Goal: Communication & Community: Ask a question

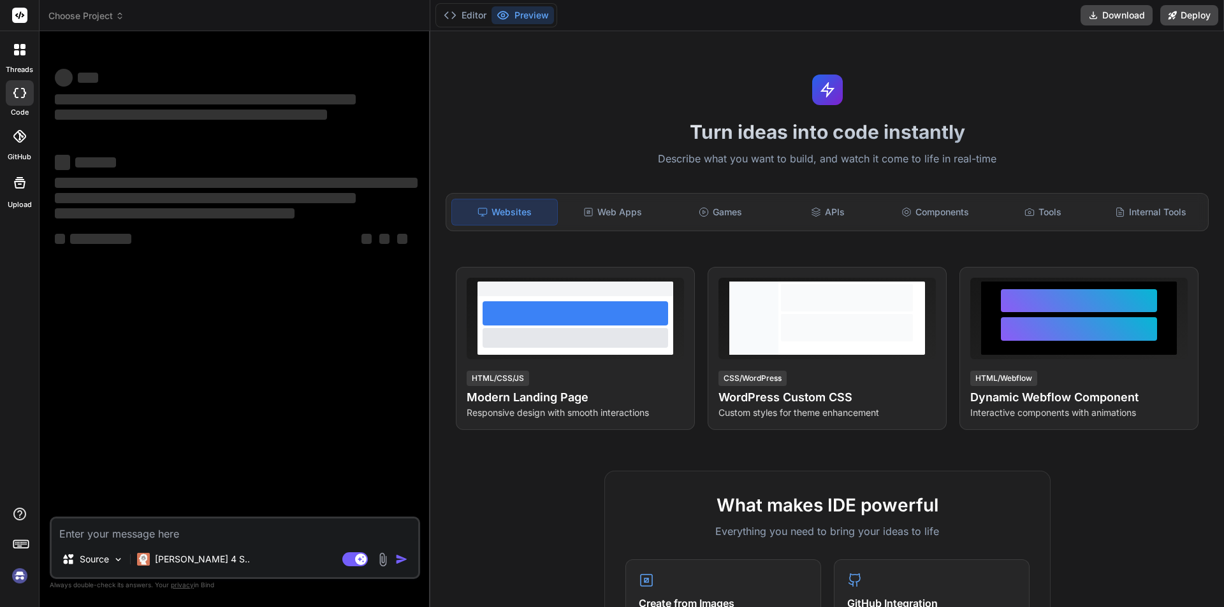
click at [105, 532] on textarea at bounding box center [235, 530] width 366 height 23
type textarea "d"
type textarea "x"
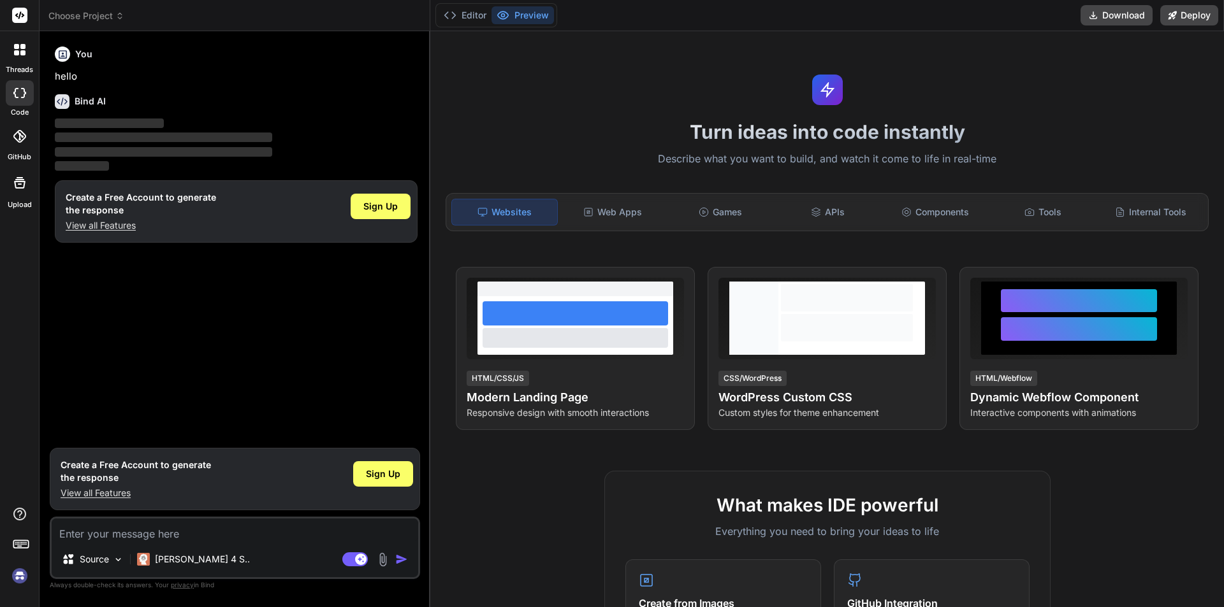
type textarea "c"
type textarea "x"
type textarea "cr"
type textarea "x"
type textarea "cre"
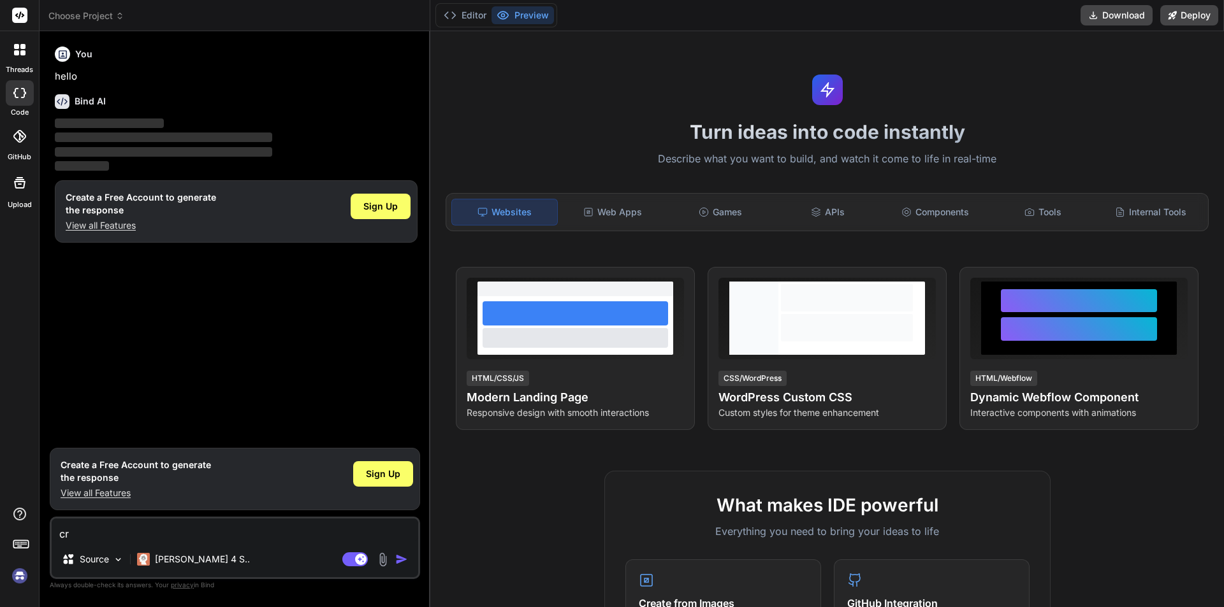
type textarea "x"
type textarea "crea"
type textarea "x"
type textarea "creat"
type textarea "x"
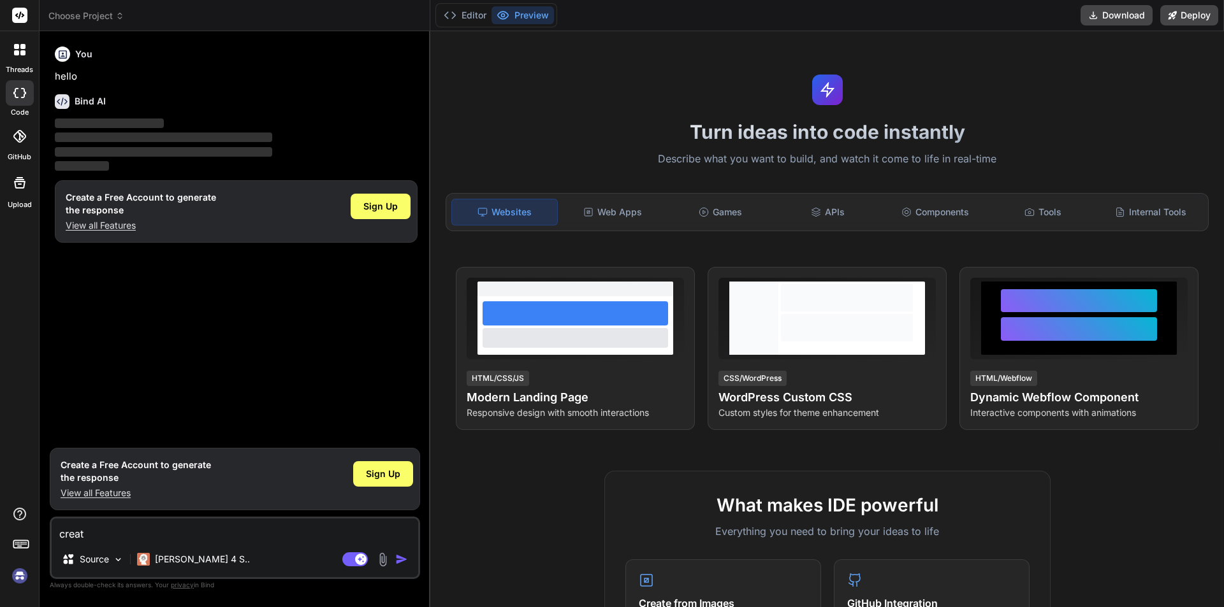
type textarea "create"
type textarea "x"
type textarea "create"
type textarea "x"
type textarea "create d"
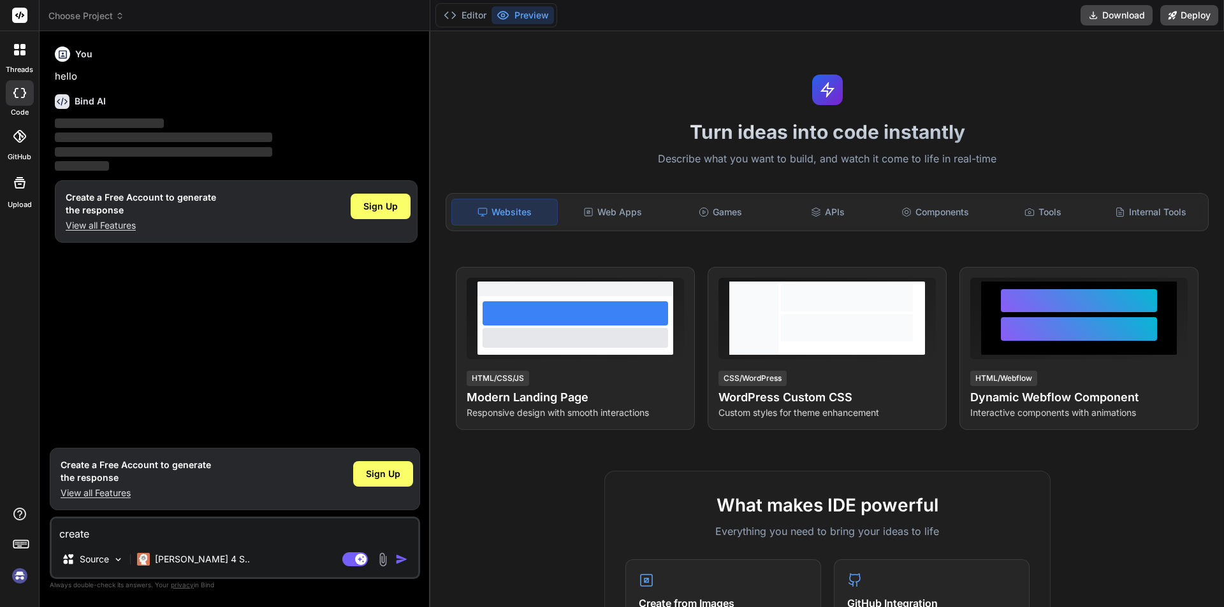
type textarea "x"
type textarea "create dr"
type textarea "x"
type textarea "create dro"
type textarea "x"
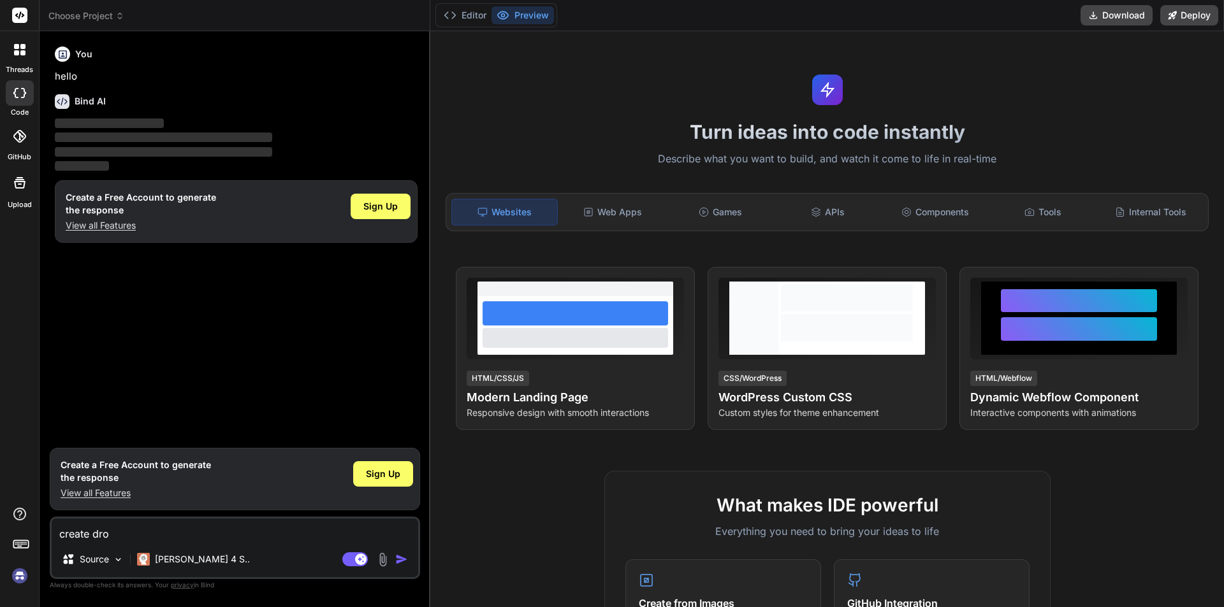
type textarea "create drop"
type textarea "x"
type textarea "create dropd"
type textarea "x"
type textarea "create dropdo"
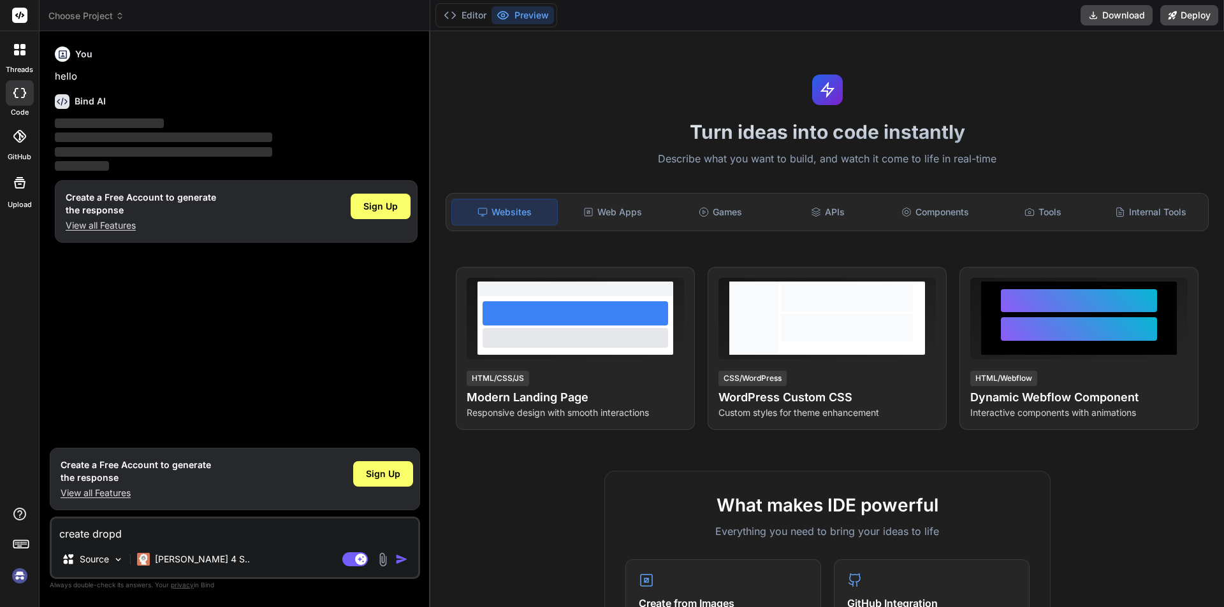
type textarea "x"
type textarea "create dropdow"
type textarea "x"
type textarea "create dropdown"
type textarea "x"
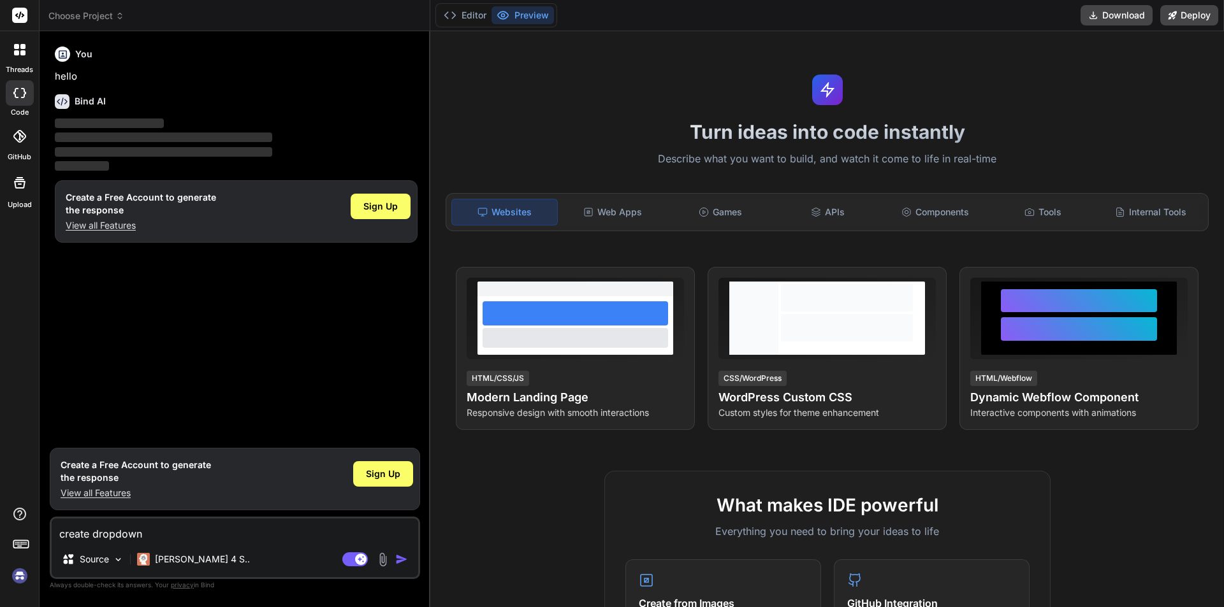
type textarea "create dropdown"
click at [398, 562] on img "button" at bounding box center [401, 559] width 13 height 13
click at [474, 8] on button "Editor" at bounding box center [464, 15] width 53 height 18
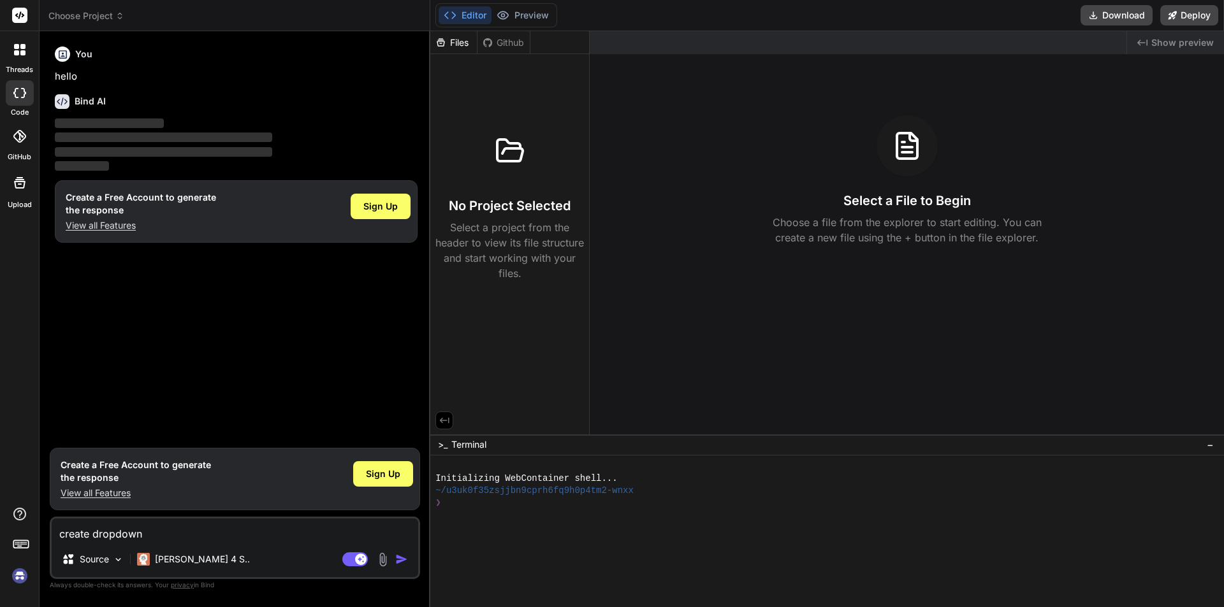
click at [89, 98] on h6 "Bind AI" at bounding box center [90, 101] width 31 height 13
